Goal: Transaction & Acquisition: Obtain resource

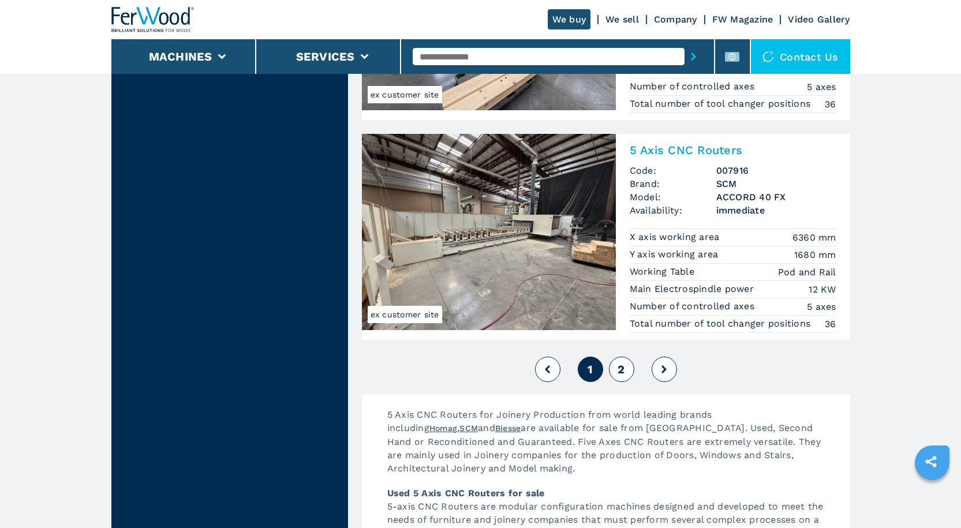
scroll to position [2828, 0]
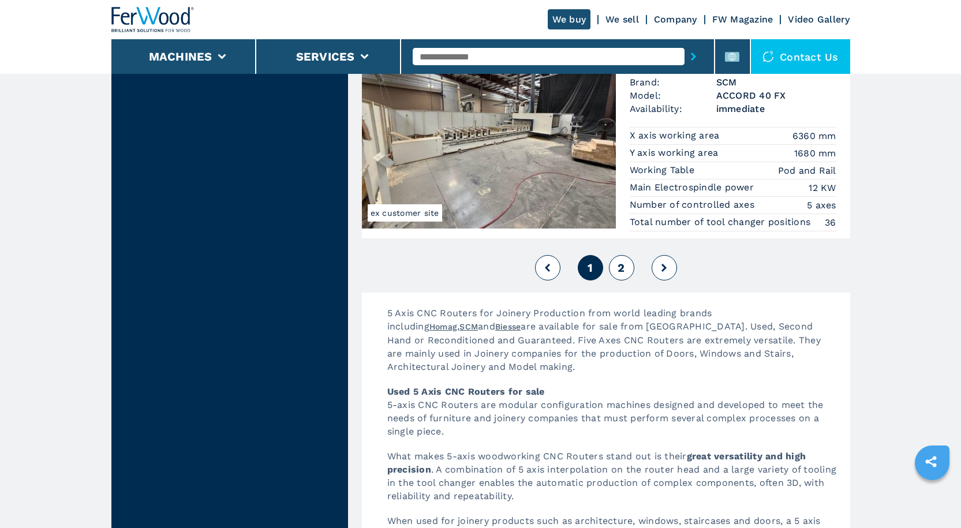
click at [622, 271] on span "2" at bounding box center [621, 268] width 7 height 14
click at [626, 267] on button "2" at bounding box center [621, 267] width 25 height 25
click at [588, 270] on span "1" at bounding box center [590, 268] width 5 height 14
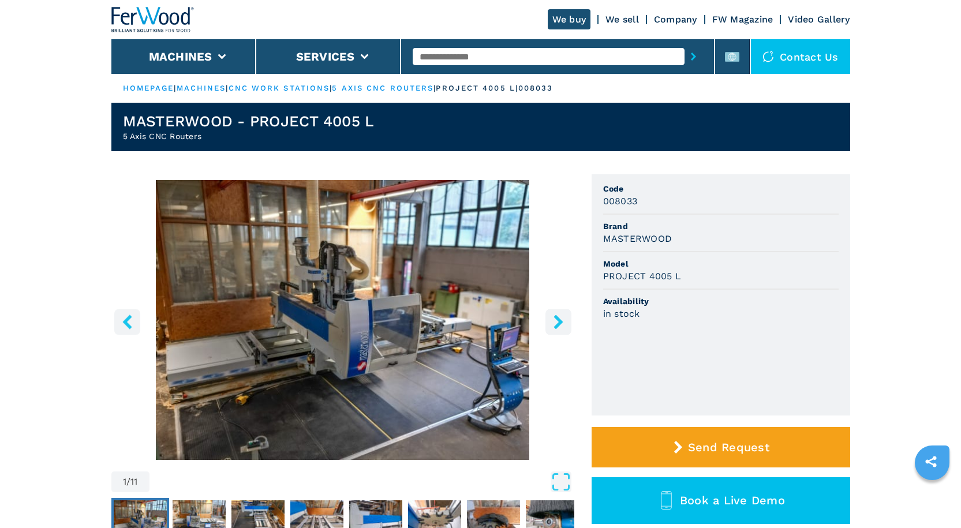
click at [555, 322] on icon "right-button" at bounding box center [558, 322] width 14 height 14
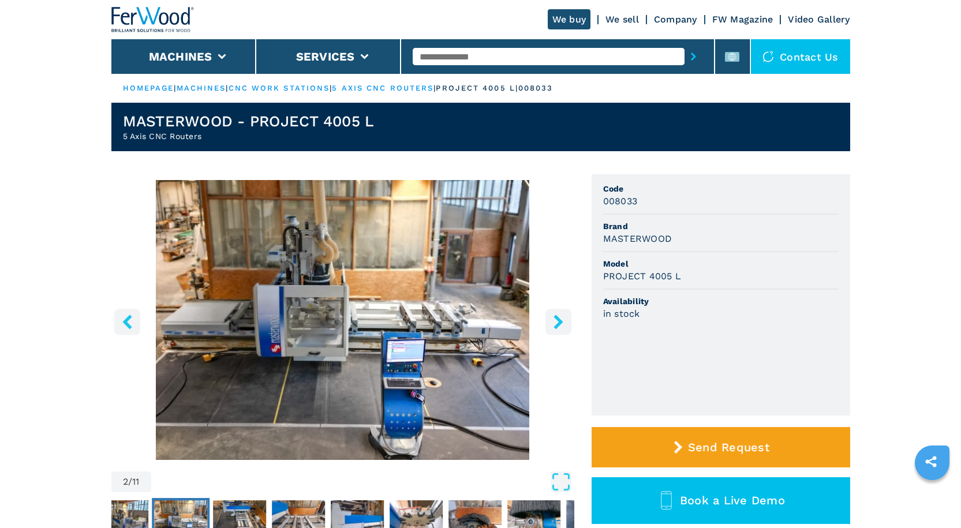
click at [555, 322] on icon "right-button" at bounding box center [558, 322] width 14 height 14
click at [427, 306] on img "Go to Slide 2" at bounding box center [342, 320] width 463 height 280
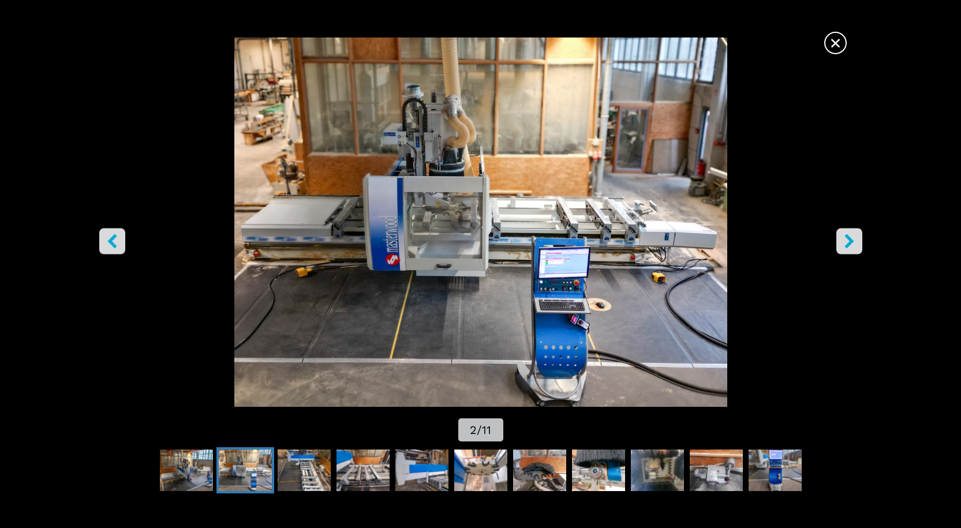
click at [848, 239] on icon "right-button" at bounding box center [848, 241] width 9 height 14
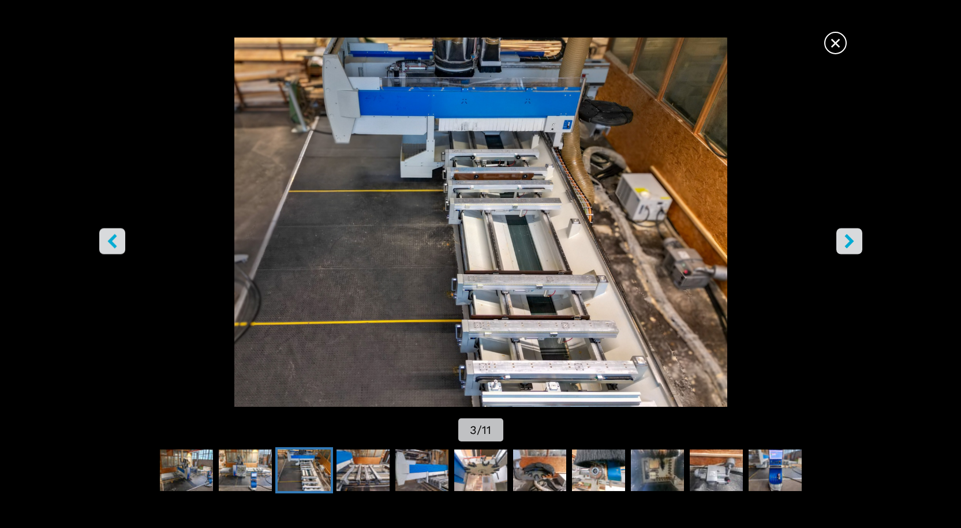
click at [848, 239] on icon "right-button" at bounding box center [848, 241] width 9 height 14
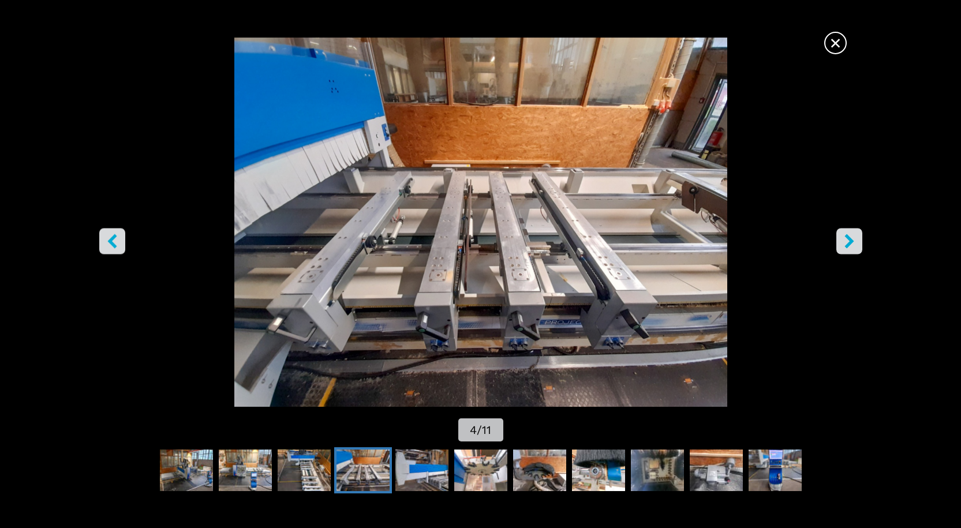
click at [848, 239] on icon "right-button" at bounding box center [848, 241] width 9 height 14
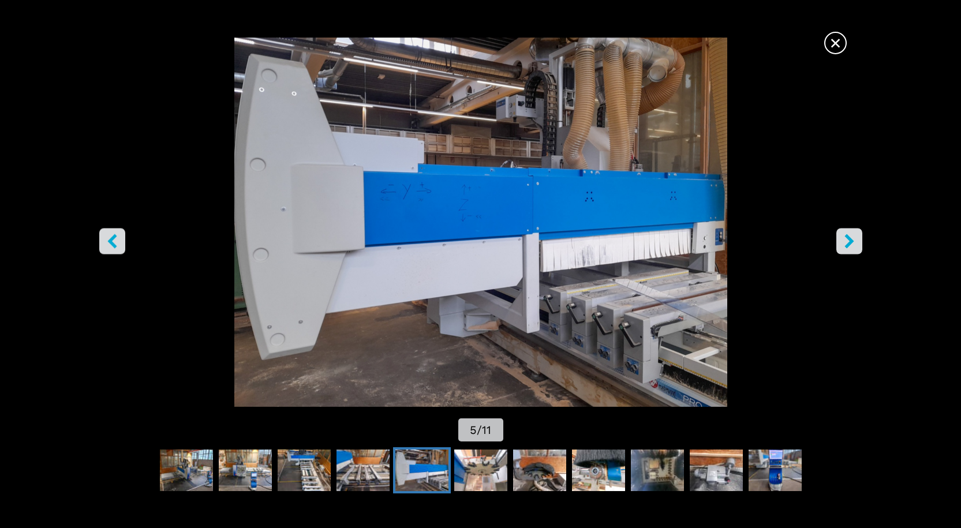
click at [848, 239] on icon "right-button" at bounding box center [848, 241] width 9 height 14
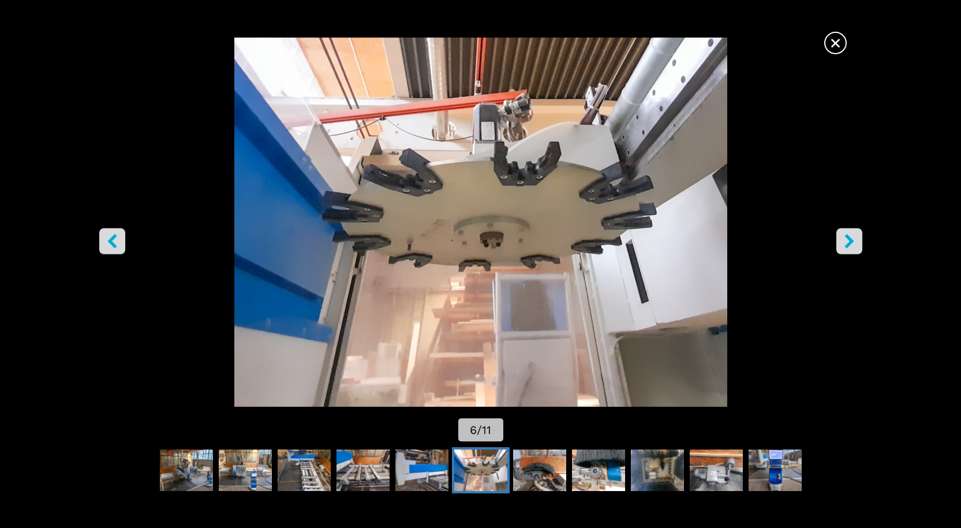
click at [848, 239] on icon "right-button" at bounding box center [848, 241] width 9 height 14
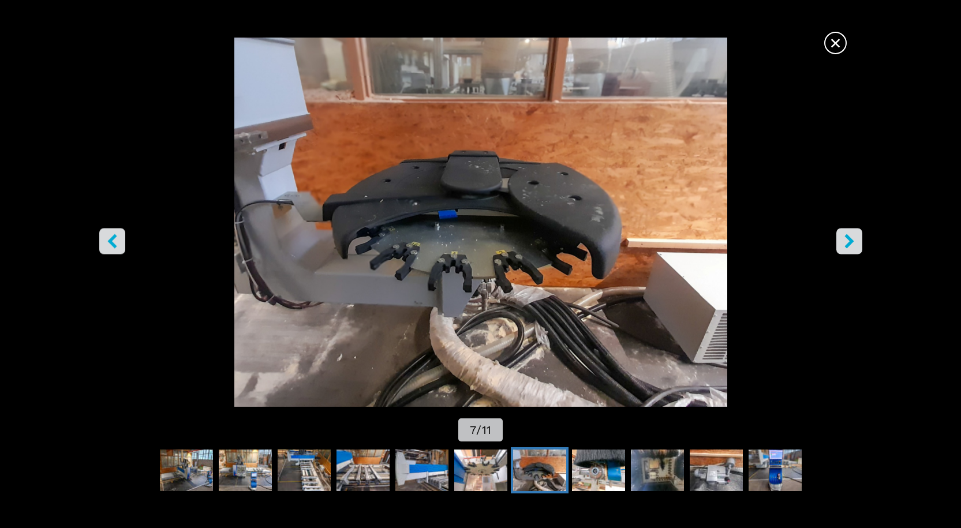
click at [848, 239] on icon "right-button" at bounding box center [848, 241] width 9 height 14
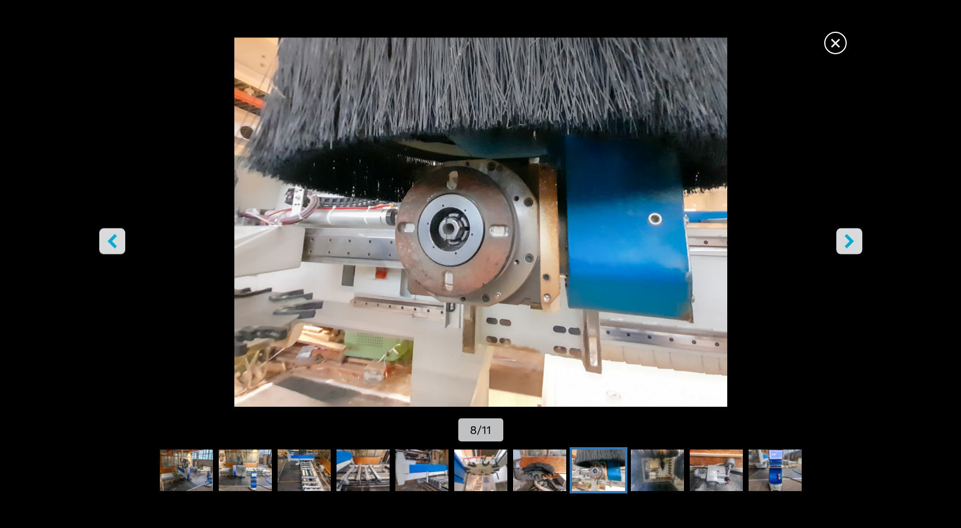
click at [848, 239] on icon "right-button" at bounding box center [848, 241] width 9 height 14
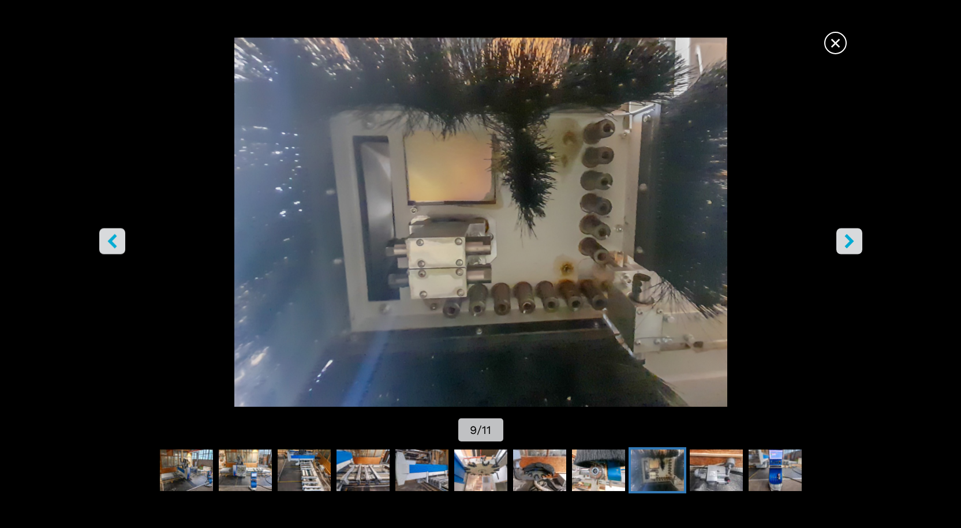
click at [848, 239] on icon "right-button" at bounding box center [848, 241] width 9 height 14
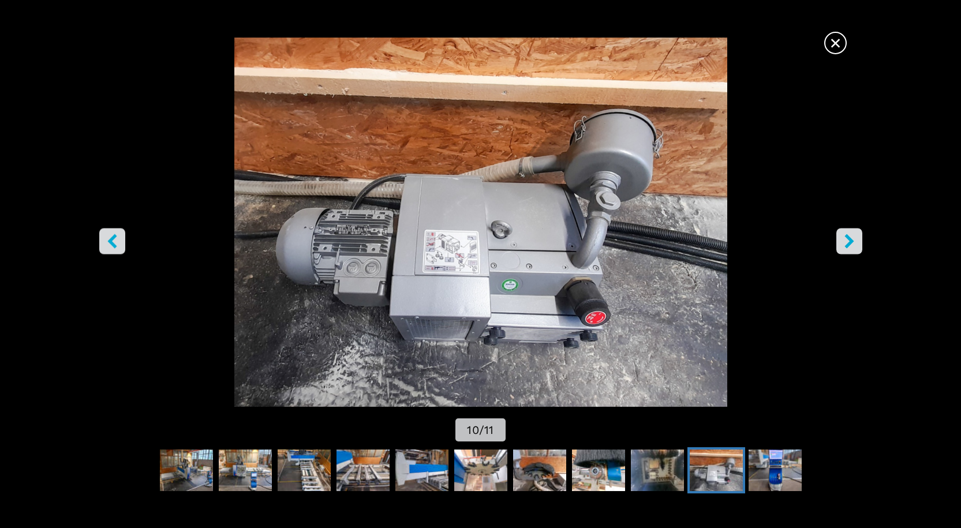
click at [848, 239] on icon "right-button" at bounding box center [848, 241] width 9 height 14
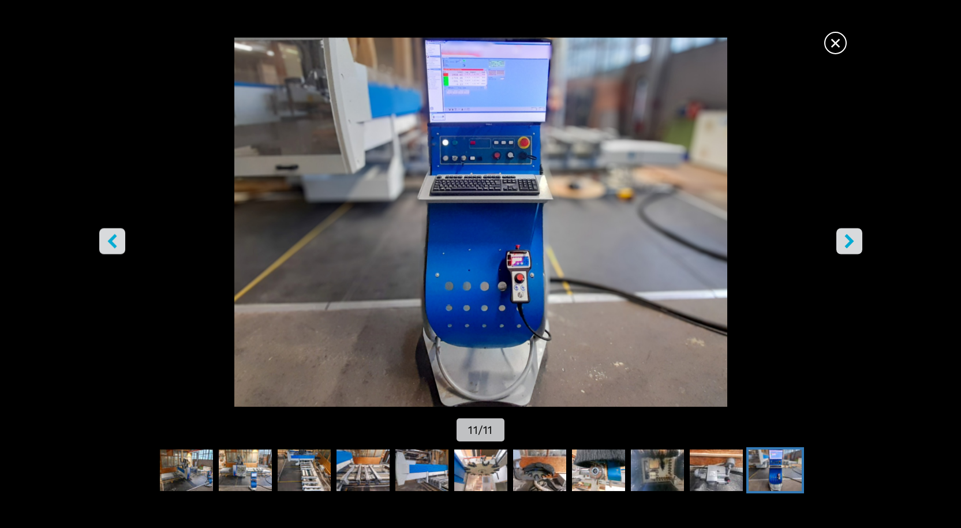
click at [848, 239] on icon "right-button" at bounding box center [848, 241] width 9 height 14
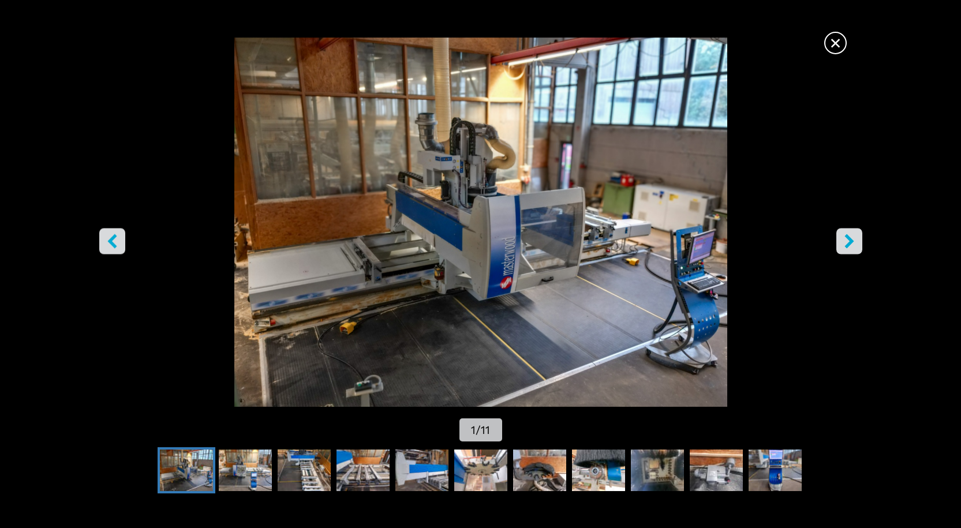
click at [848, 239] on icon "right-button" at bounding box center [848, 241] width 9 height 14
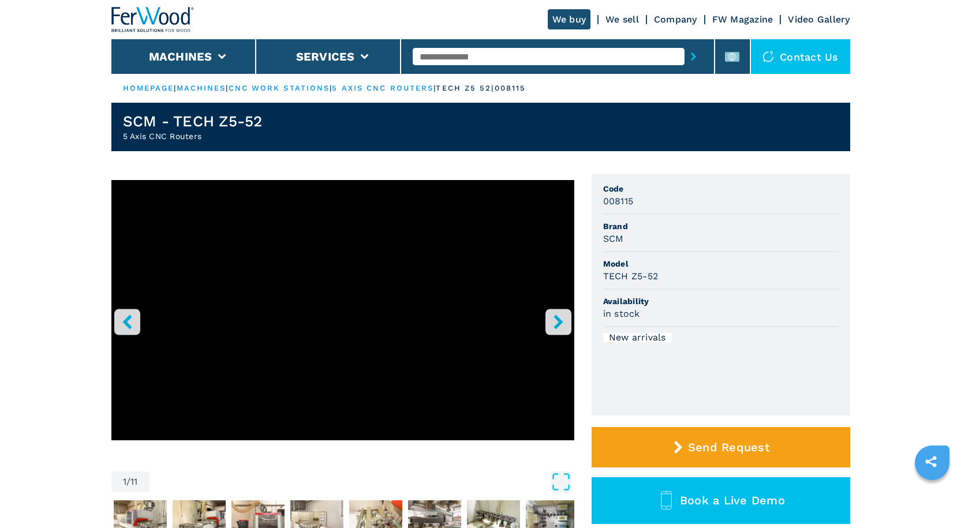
click at [559, 316] on icon "right-button" at bounding box center [558, 322] width 14 height 14
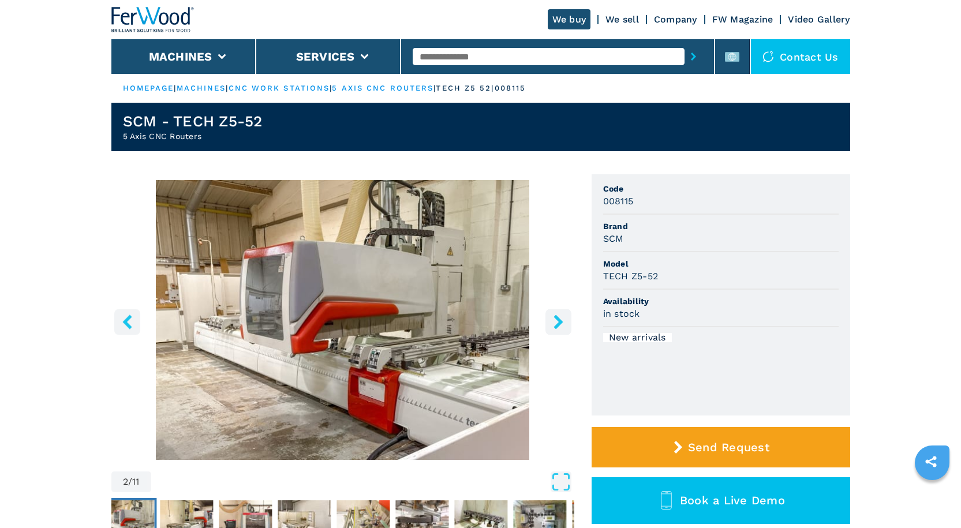
click at [430, 286] on img "Go to Slide 2" at bounding box center [342, 320] width 463 height 280
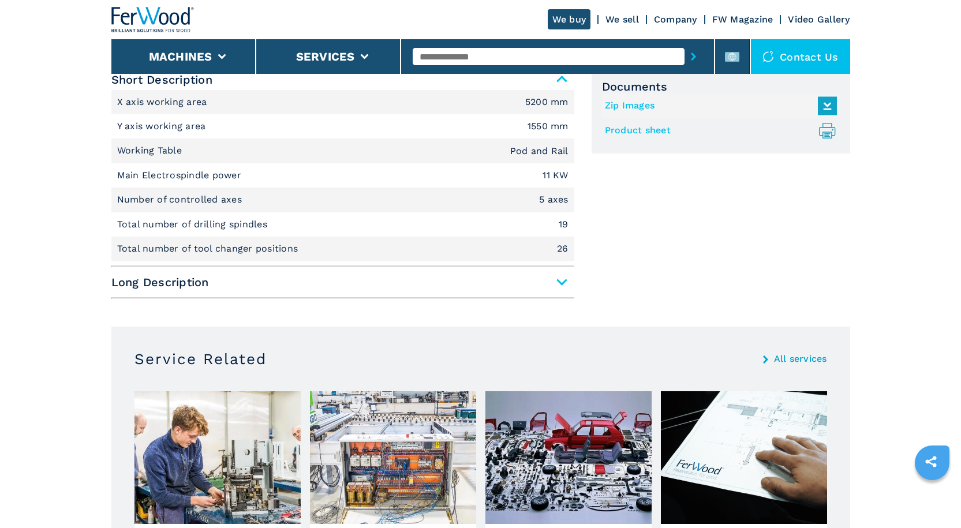
scroll to position [519, 0]
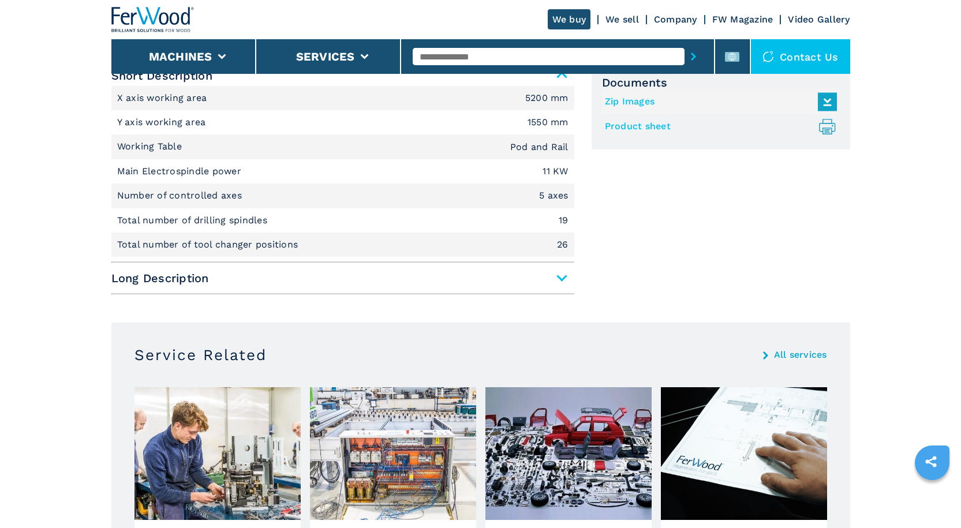
click at [563, 275] on span "Long Description" at bounding box center [342, 278] width 463 height 21
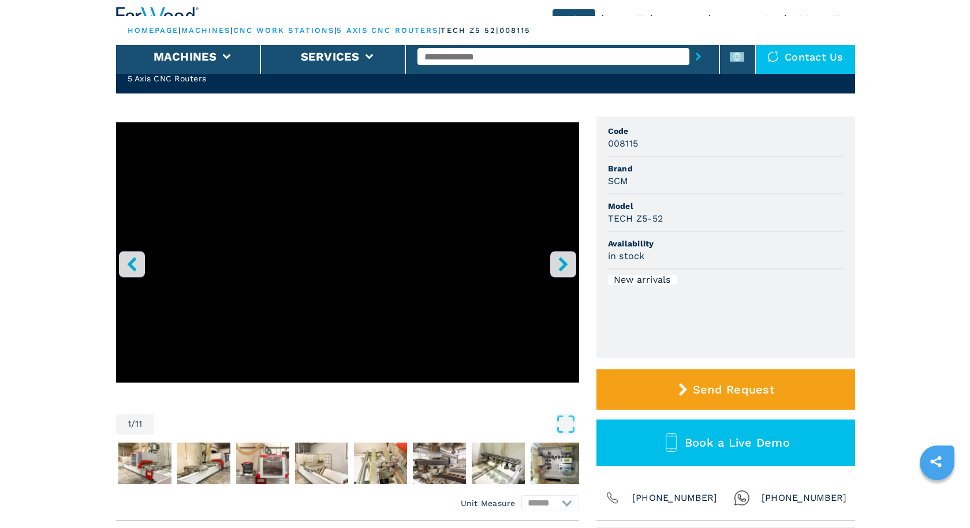
scroll to position [0, 0]
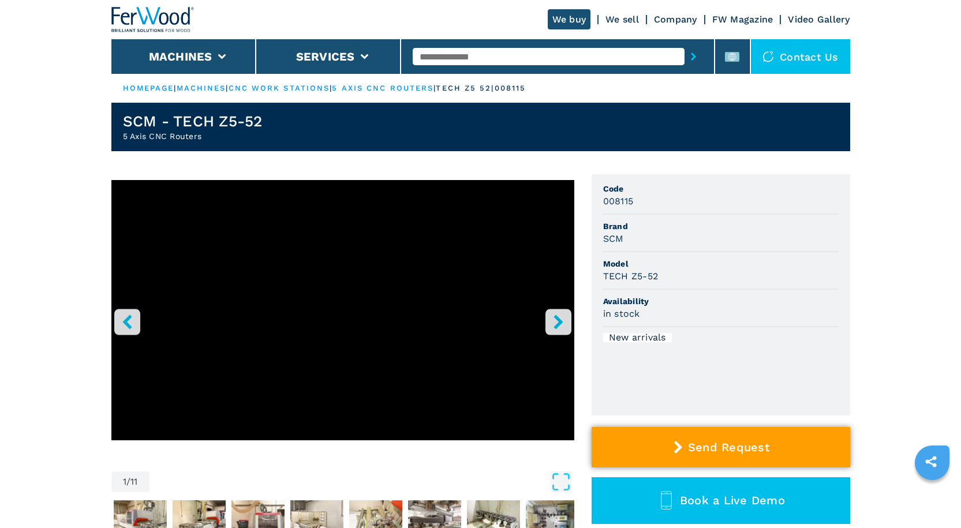
click at [769, 448] on button "Send Request" at bounding box center [721, 447] width 259 height 40
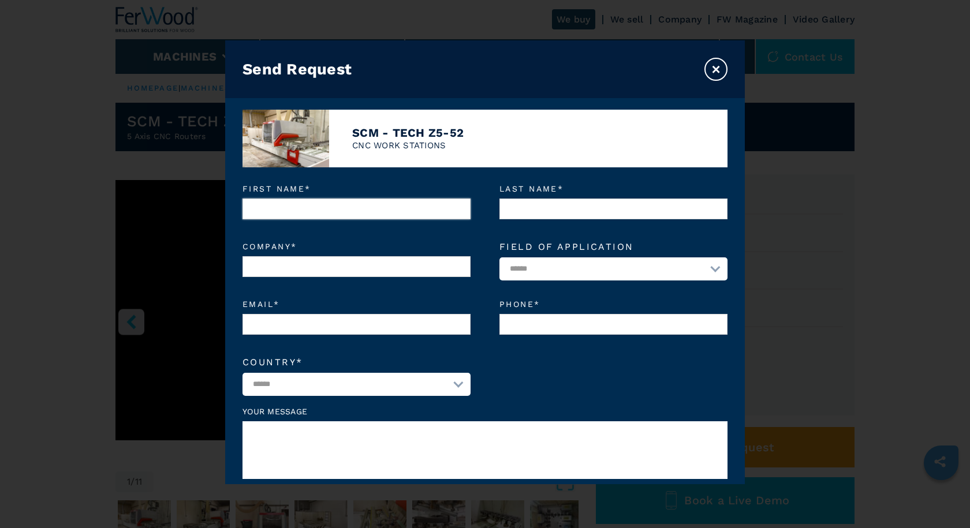
click at [358, 214] on input "First name *" at bounding box center [356, 209] width 228 height 21
type input "******"
type input "**********"
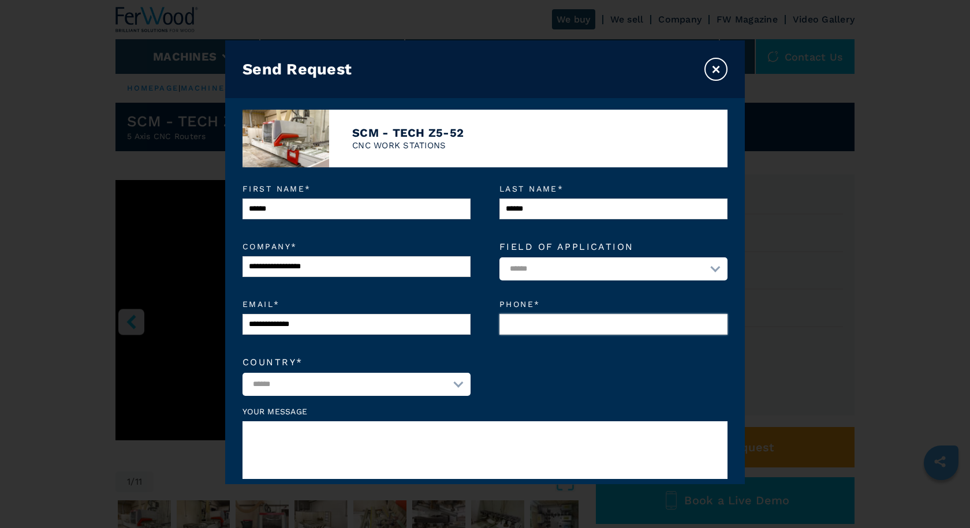
type input "*********"
select select "**"
click at [351, 442] on textarea at bounding box center [484, 450] width 485 height 58
click at [254, 435] on textarea "**********" at bounding box center [484, 450] width 485 height 58
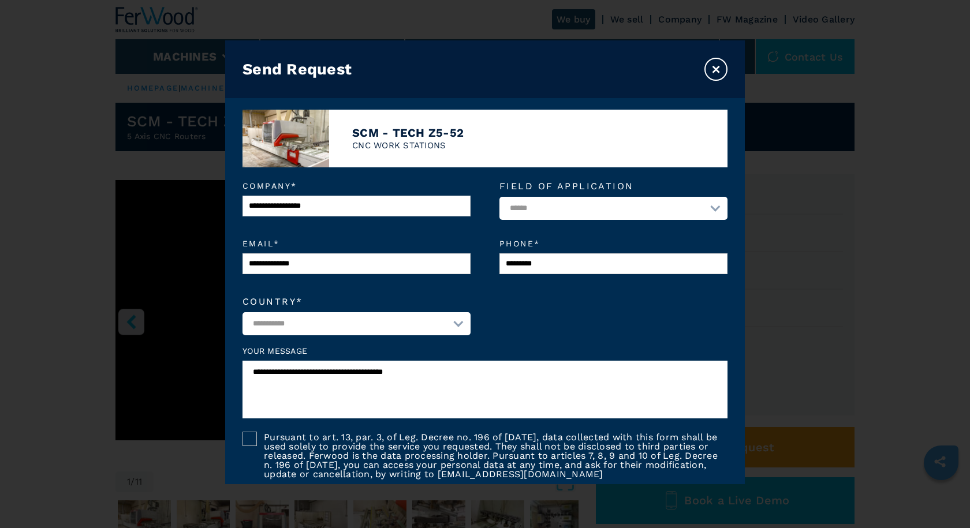
scroll to position [162, 0]
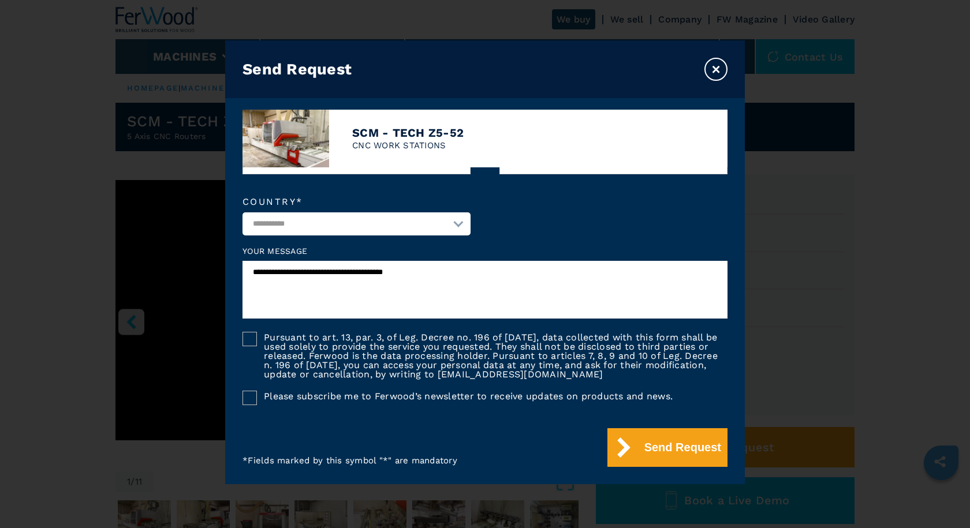
type textarea "**********"
click at [252, 337] on div at bounding box center [249, 339] width 14 height 14
click at [246, 335] on icon at bounding box center [249, 338] width 13 height 13
drag, startPoint x: 686, startPoint y: 450, endPoint x: 672, endPoint y: 450, distance: 13.9
click at [685, 450] on button "Send Request" at bounding box center [667, 447] width 120 height 39
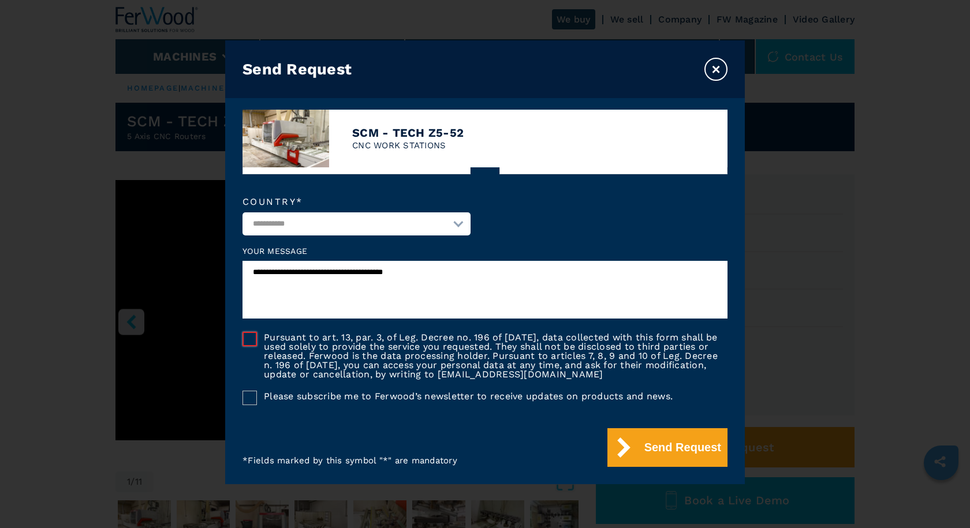
scroll to position [69, 0]
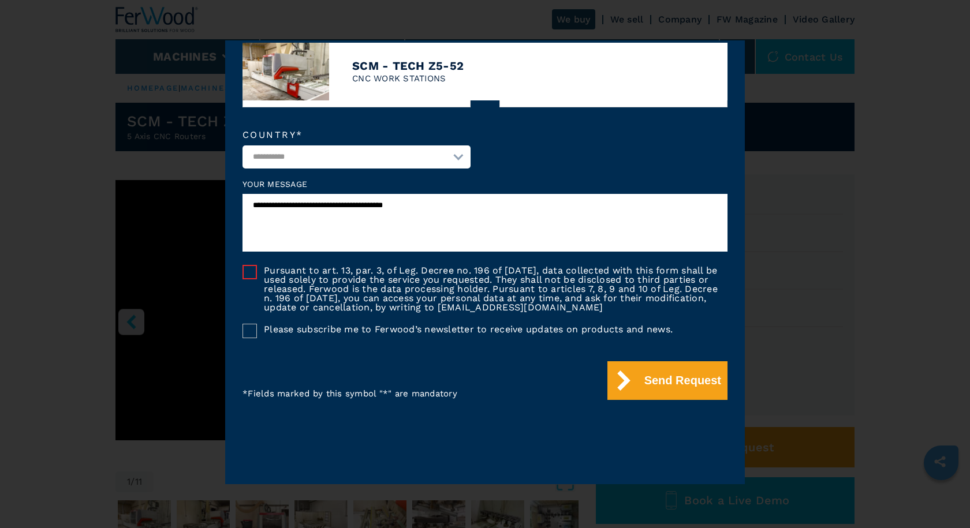
click at [249, 269] on div at bounding box center [249, 272] width 14 height 14
click at [679, 388] on button "Send Request" at bounding box center [667, 380] width 120 height 39
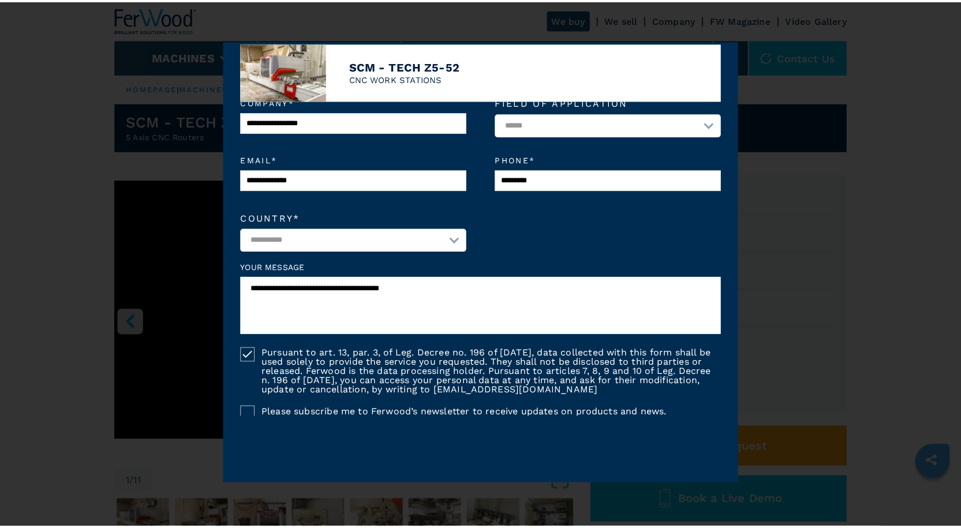
scroll to position [0, 0]
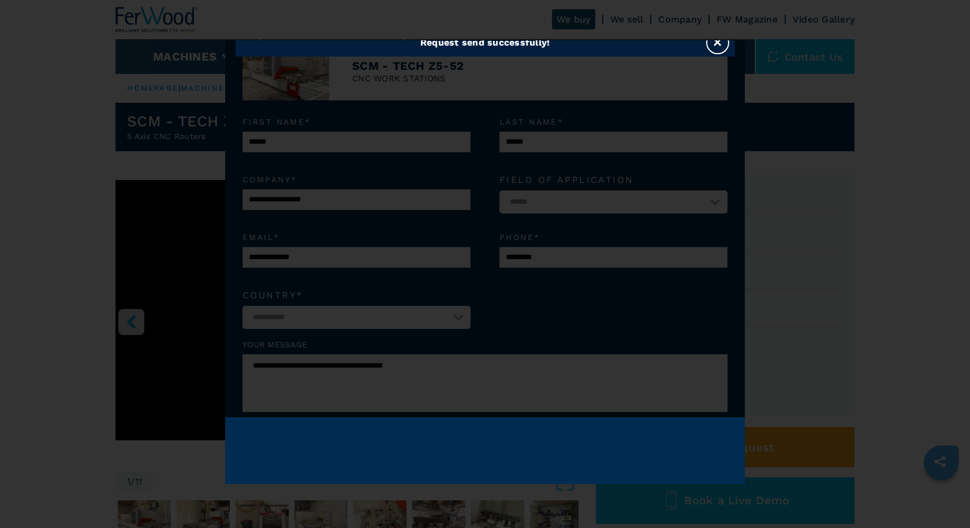
click at [716, 44] on button "×" at bounding box center [717, 42] width 23 height 23
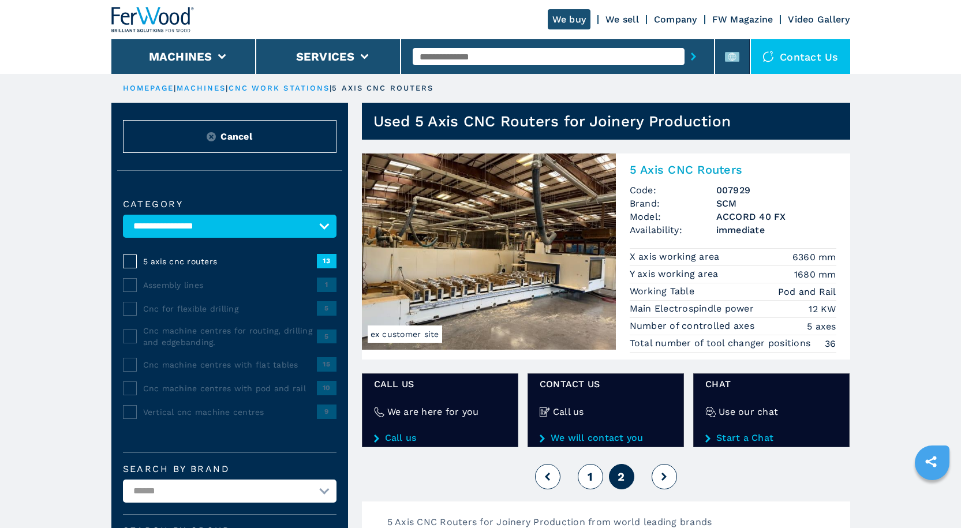
click at [593, 474] on button "1" at bounding box center [590, 476] width 25 height 25
click at [626, 478] on button "2" at bounding box center [621, 476] width 25 height 25
click at [591, 469] on button "1" at bounding box center [590, 476] width 25 height 25
click at [544, 478] on button at bounding box center [547, 476] width 25 height 25
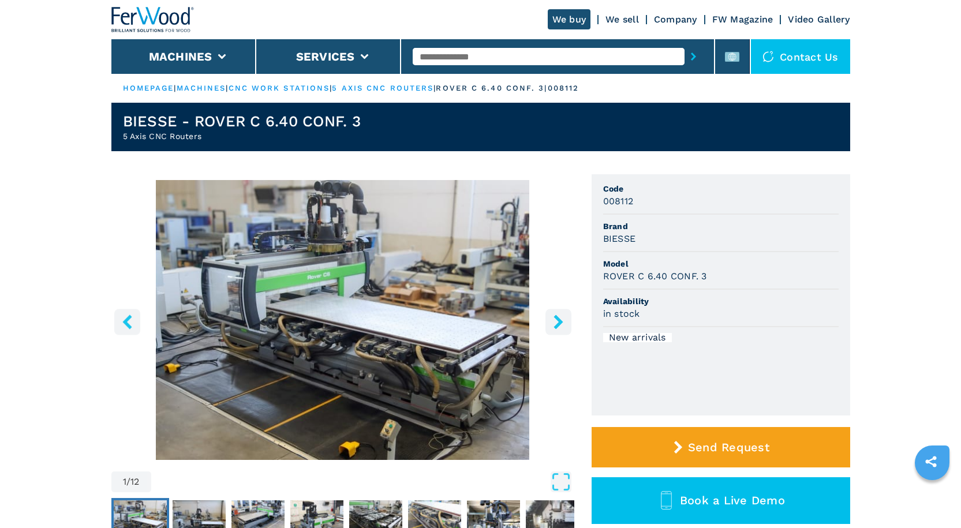
click at [564, 327] on icon "right-button" at bounding box center [558, 322] width 14 height 14
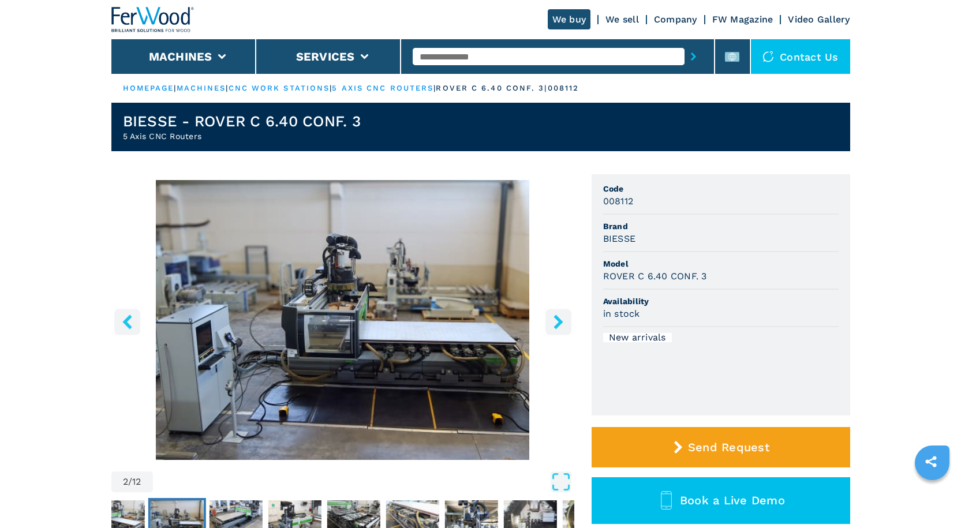
click at [381, 299] on img "Go to Slide 2" at bounding box center [342, 320] width 463 height 280
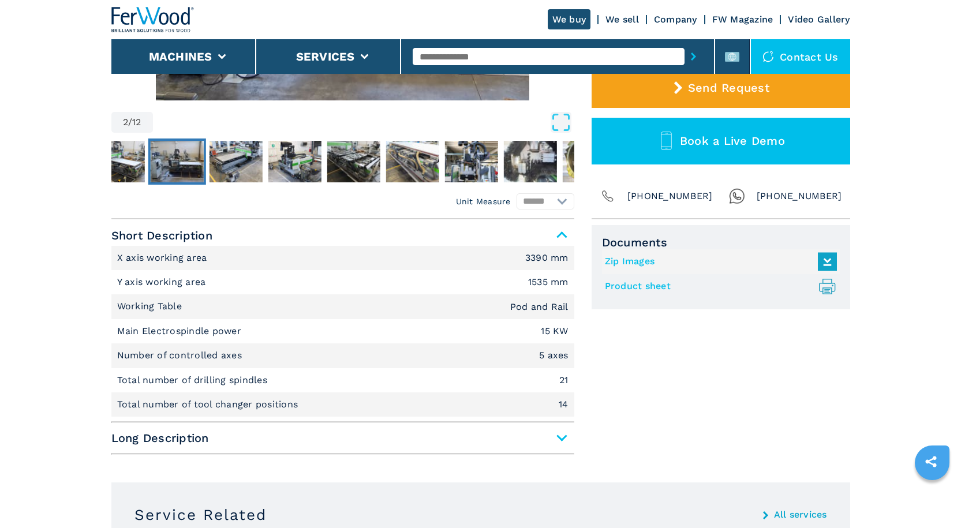
scroll to position [462, 0]
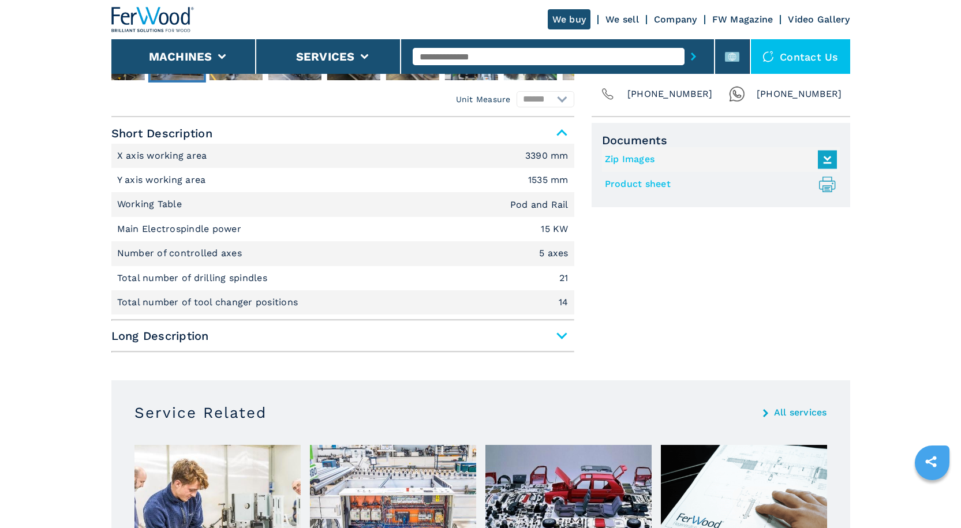
click at [561, 336] on span "Long Description" at bounding box center [342, 336] width 463 height 21
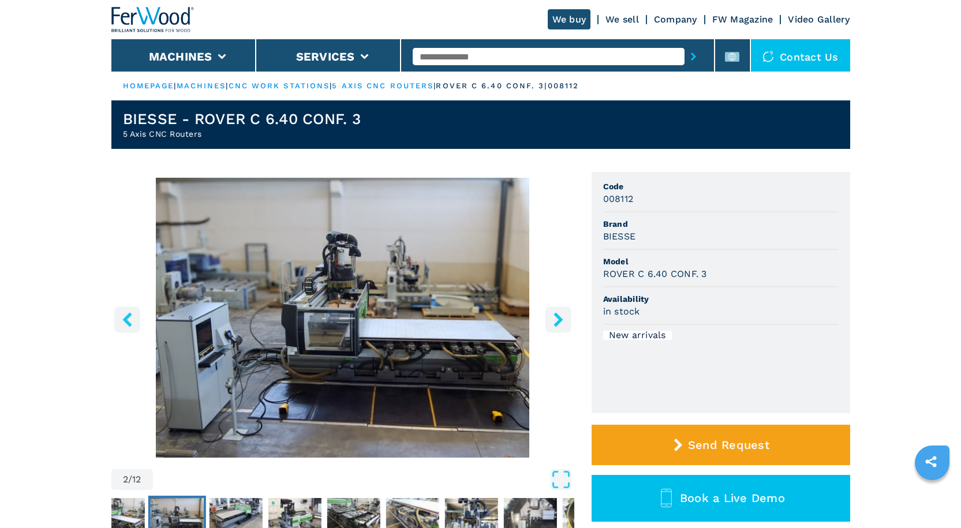
scroll to position [0, 0]
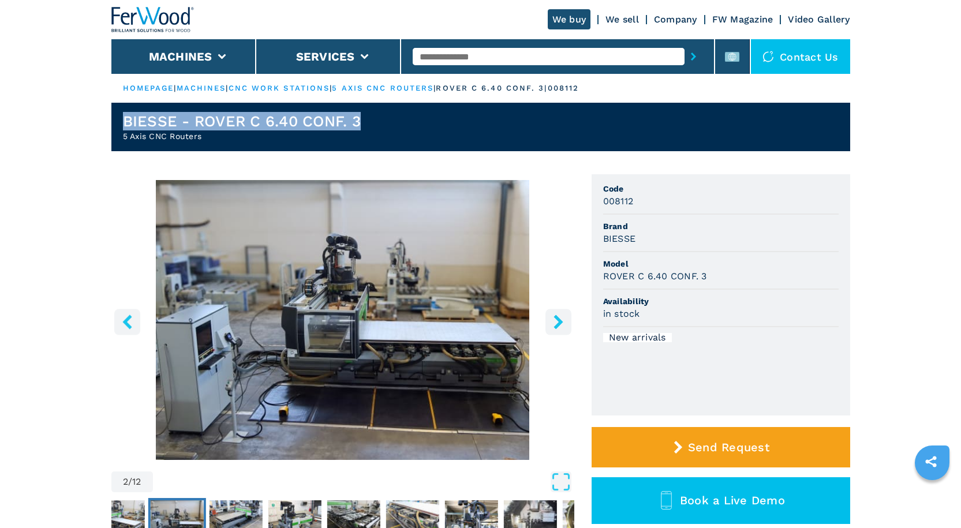
drag, startPoint x: 122, startPoint y: 117, endPoint x: 364, endPoint y: 111, distance: 241.9
click at [364, 111] on header "BIESSE - ROVER C 6.40 CONF. 3 5 Axis CNC Routers" at bounding box center [480, 127] width 739 height 48
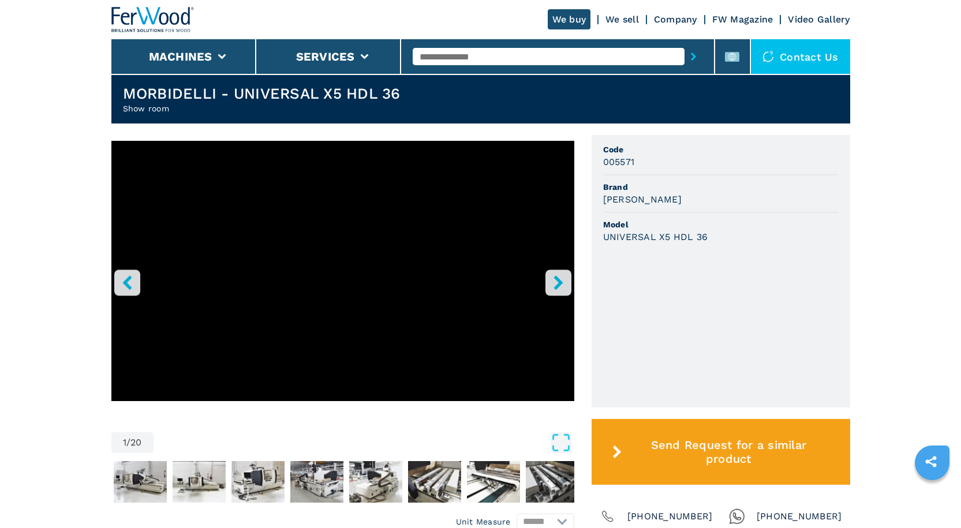
scroll to position [289, 0]
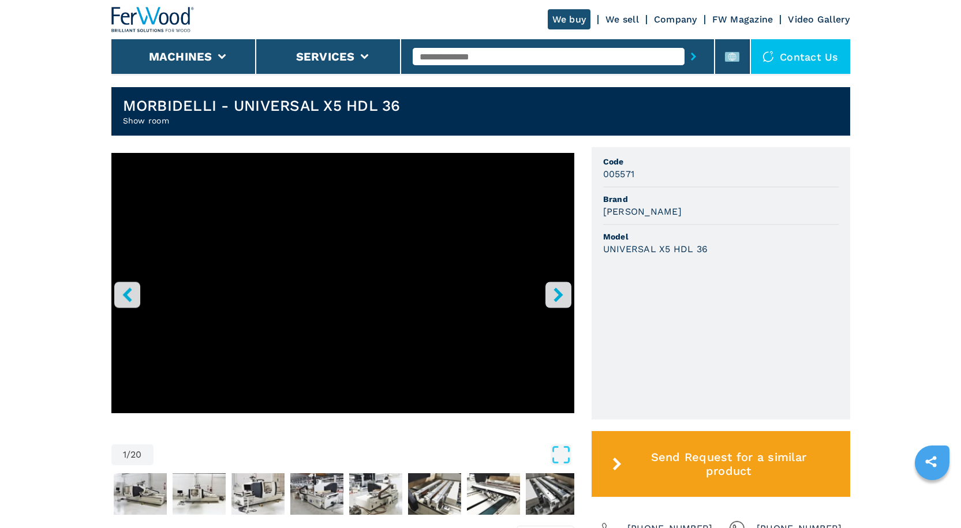
click at [560, 290] on icon "right-button" at bounding box center [558, 294] width 14 height 14
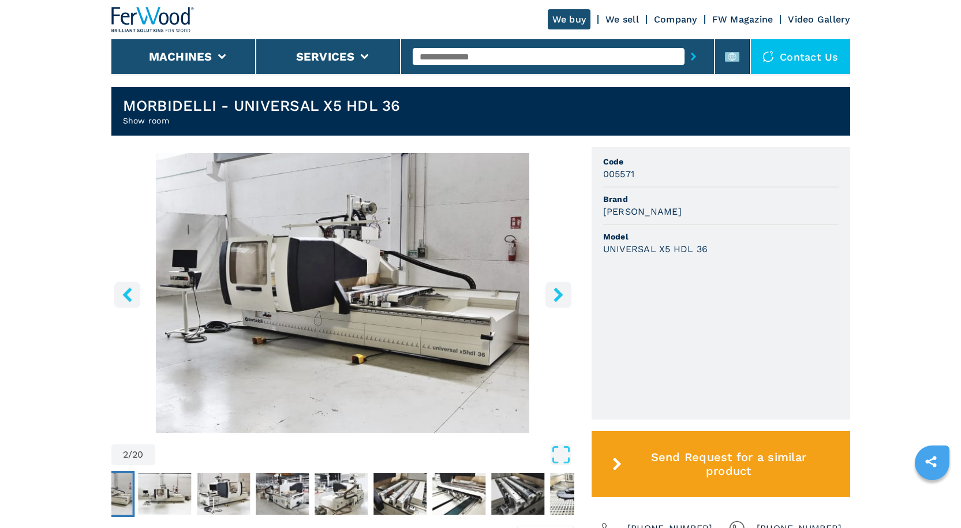
click at [560, 290] on icon "right-button" at bounding box center [558, 294] width 14 height 14
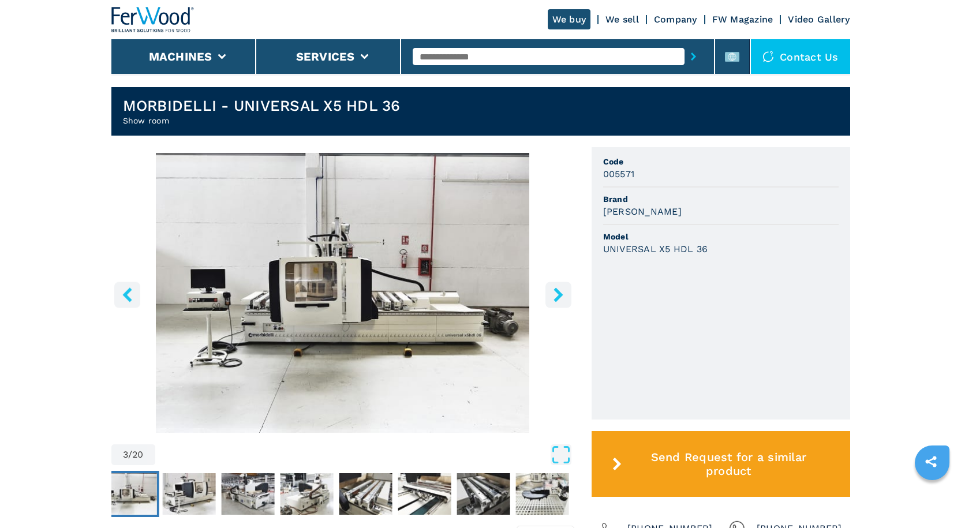
click at [560, 290] on icon "right-button" at bounding box center [558, 294] width 14 height 14
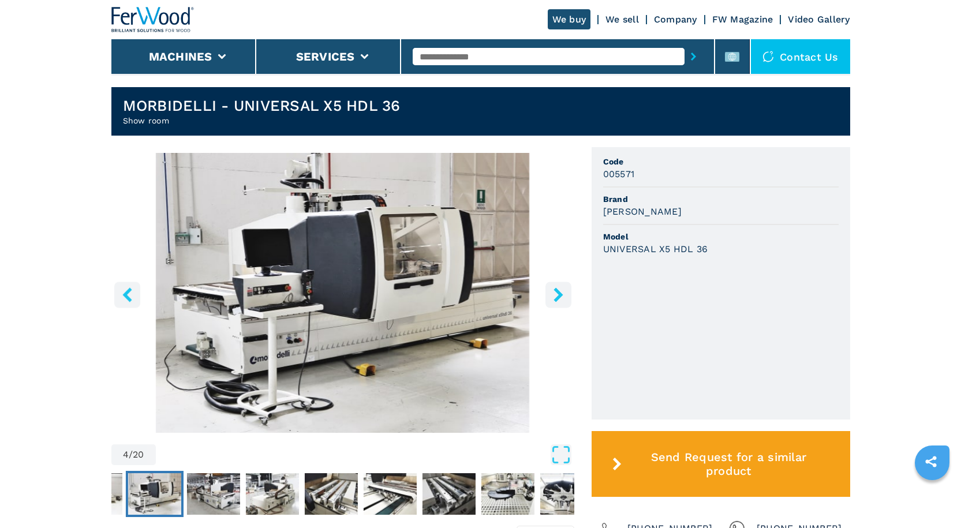
click at [560, 290] on icon "right-button" at bounding box center [558, 294] width 14 height 14
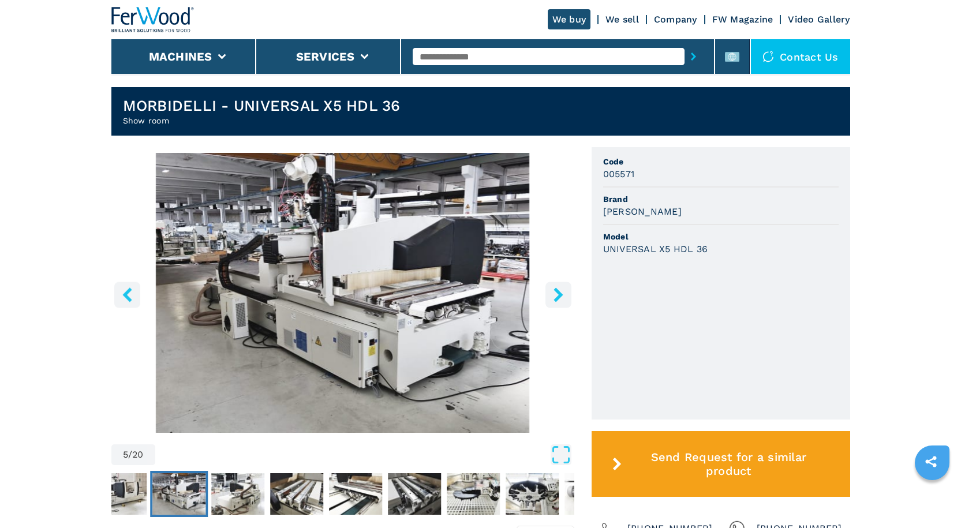
click at [560, 290] on icon "right-button" at bounding box center [558, 294] width 14 height 14
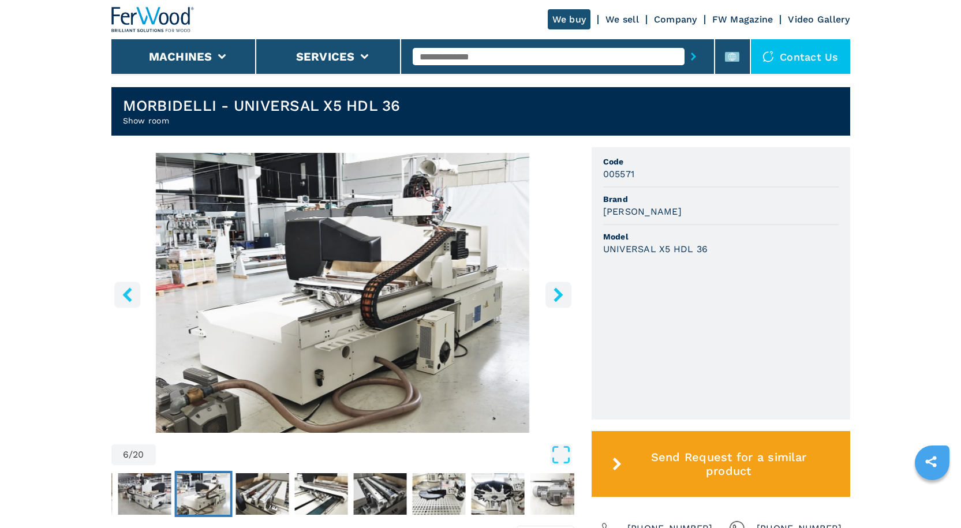
click at [560, 290] on icon "right-button" at bounding box center [558, 294] width 14 height 14
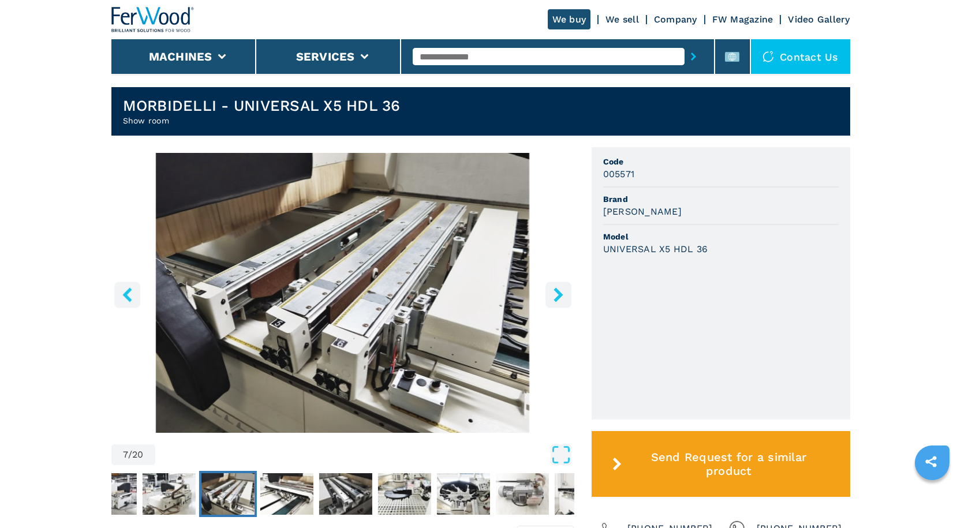
click at [560, 290] on icon "right-button" at bounding box center [558, 294] width 14 height 14
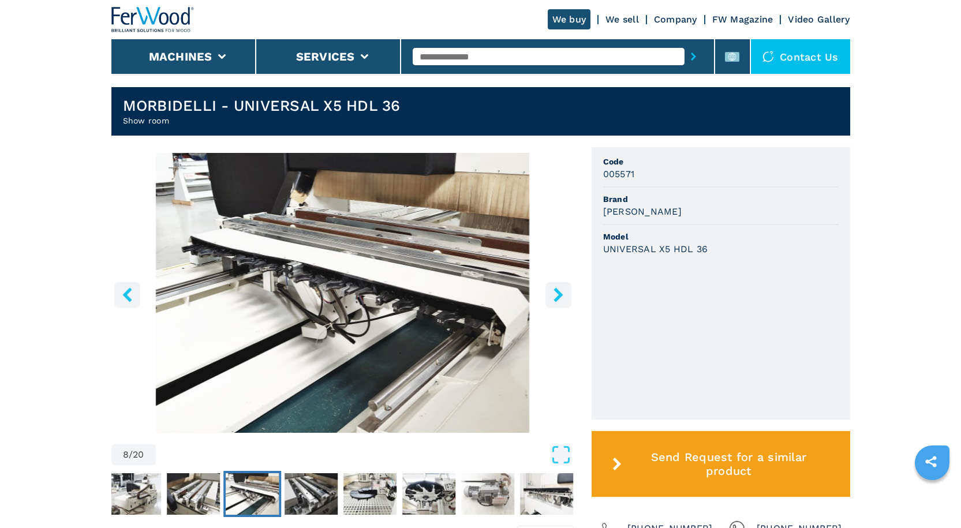
click at [387, 289] on img "Go to Slide 8" at bounding box center [342, 293] width 463 height 280
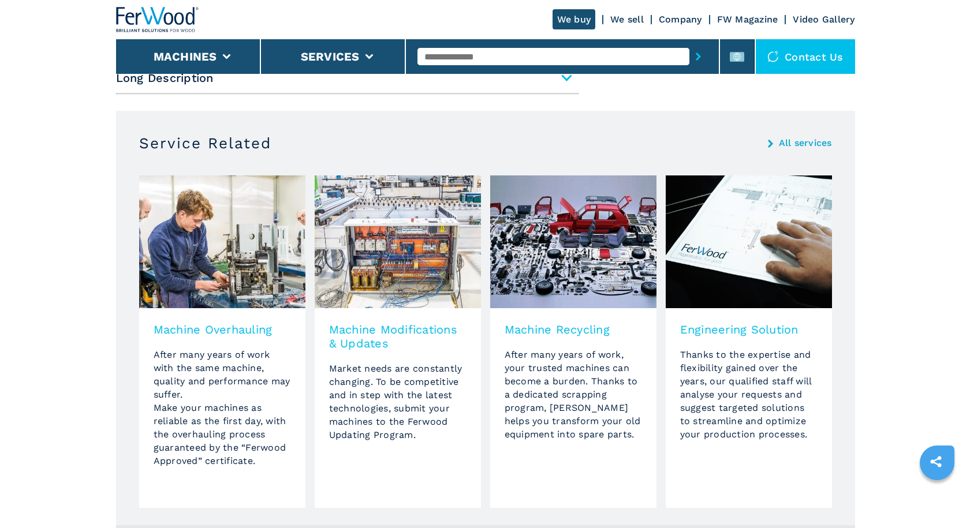
scroll to position [519, 0]
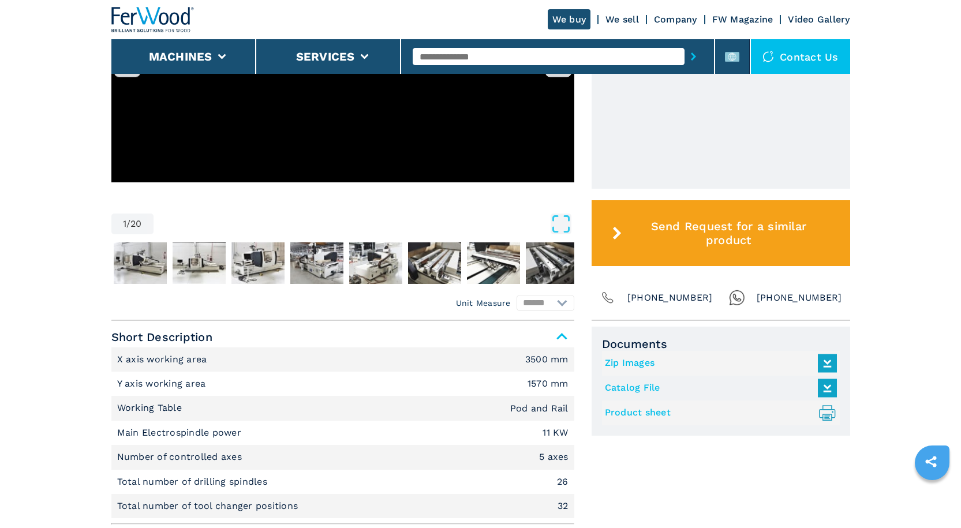
click at [627, 387] on link "Catalog File" at bounding box center [718, 388] width 226 height 19
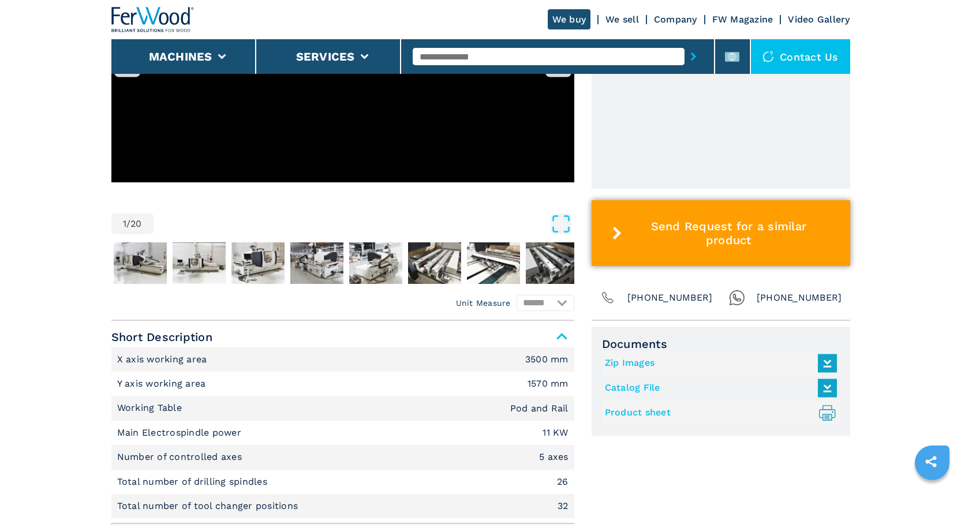
click at [689, 234] on span "Send Request for a similar product" at bounding box center [728, 233] width 204 height 28
select select "**"
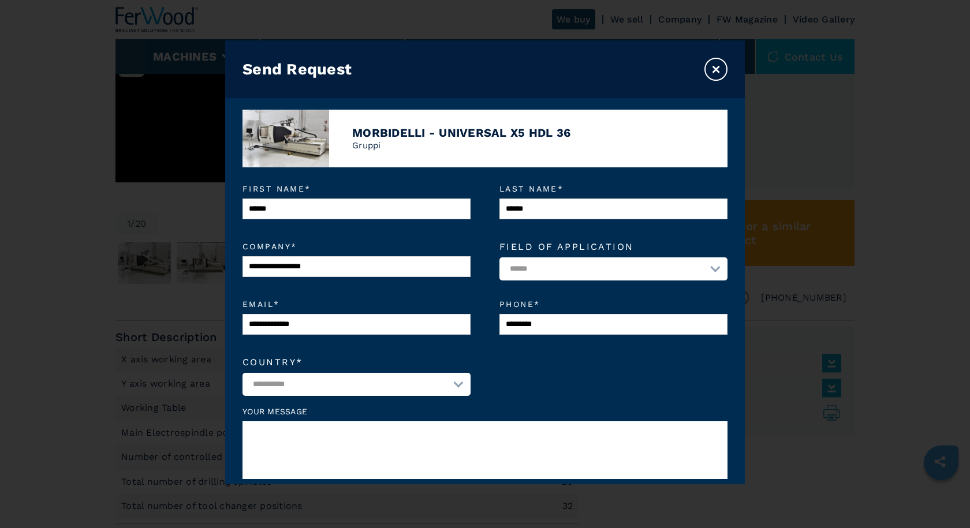
click at [393, 432] on textarea at bounding box center [484, 450] width 485 height 58
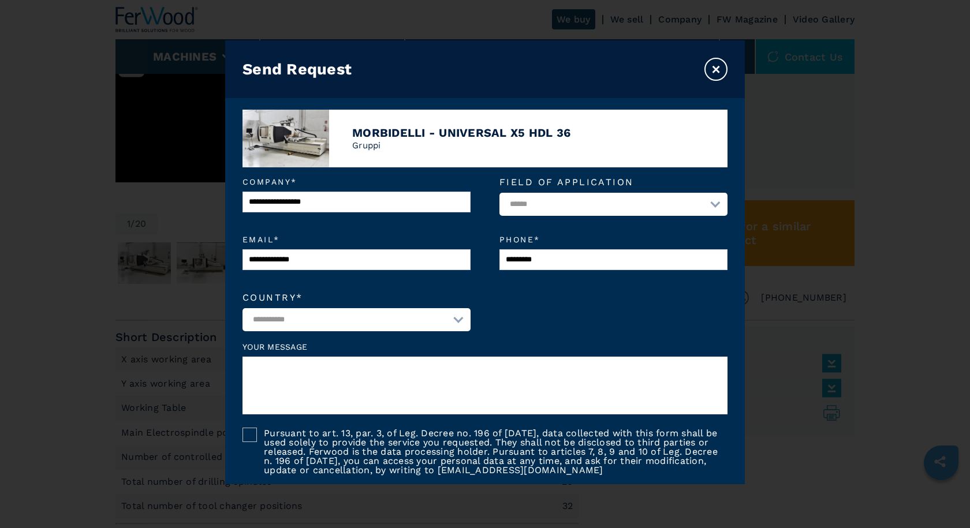
scroll to position [162, 0]
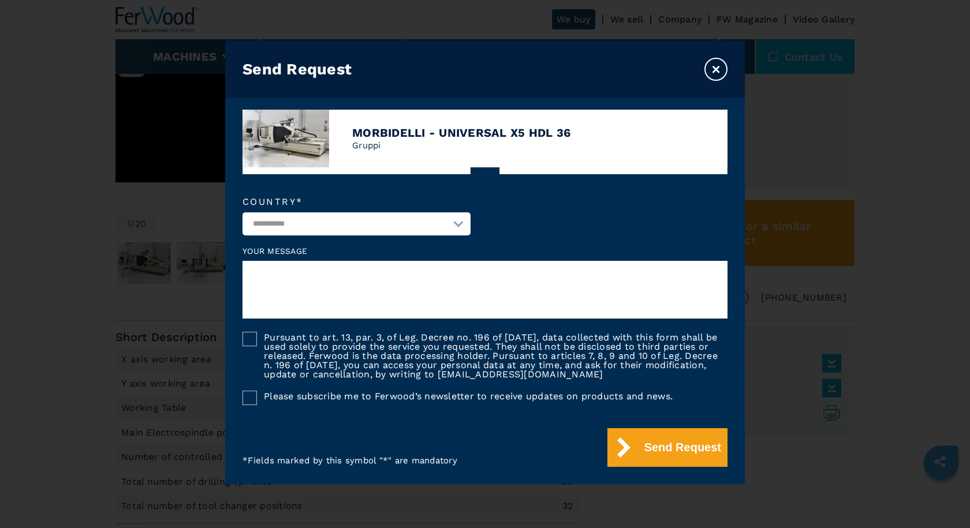
click at [257, 335] on label "Pursuant to art. 13, par. 3, of Leg. Decree no. 196 of [DATE], data collected w…" at bounding box center [492, 355] width 470 height 47
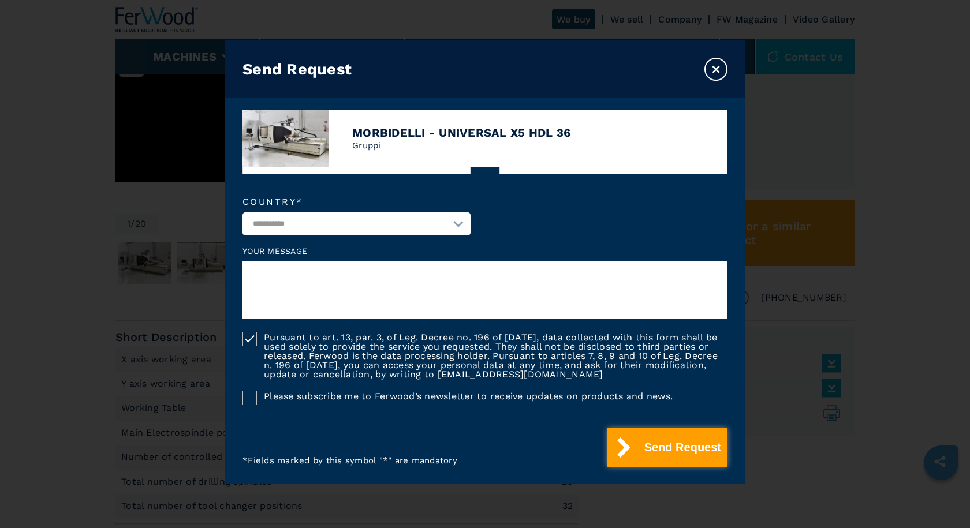
click at [678, 451] on button "Send Request" at bounding box center [667, 447] width 120 height 39
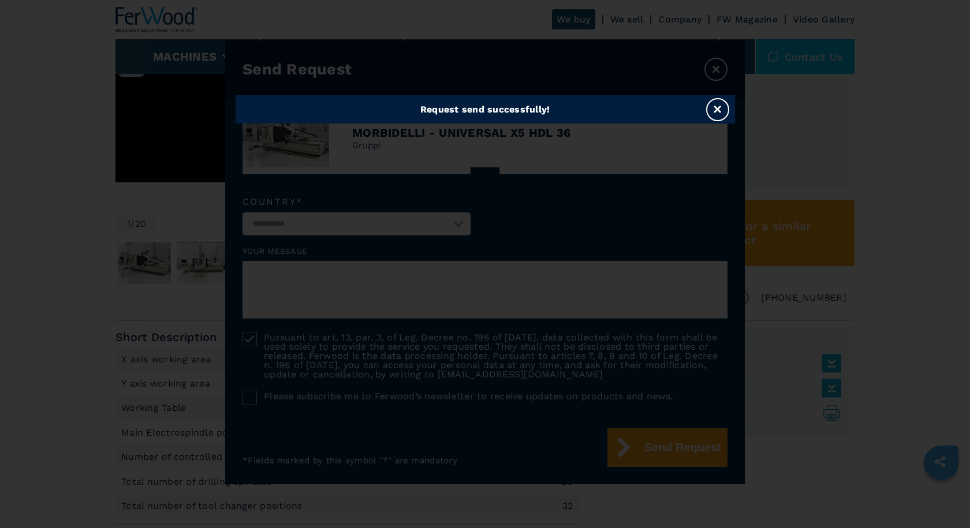
click at [717, 104] on button "×" at bounding box center [717, 109] width 23 height 23
